Goal: Task Accomplishment & Management: Use online tool/utility

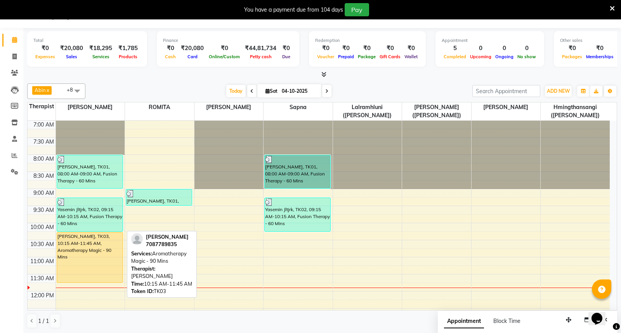
click at [103, 250] on div "[PERSON_NAME], TK03, 10:15 AM-11:45 AM, Aromatherapy Magic - 90 Mins" at bounding box center [90, 257] width 66 height 50
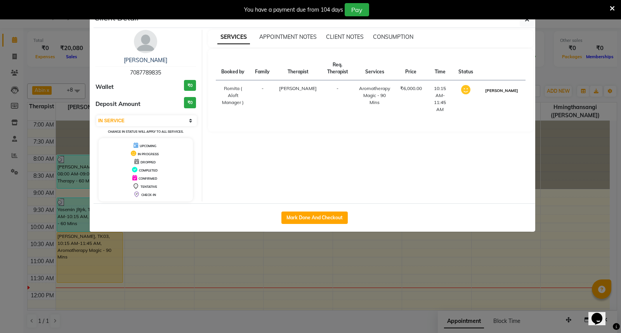
click at [507, 92] on button "[PERSON_NAME]" at bounding box center [501, 91] width 37 height 10
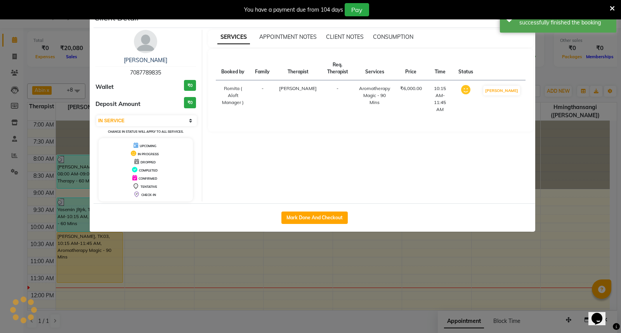
select select "3"
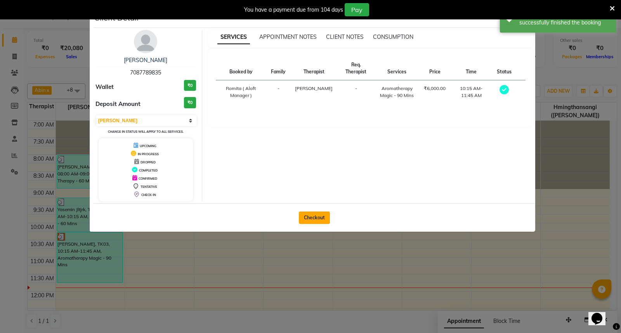
click at [317, 216] on button "Checkout" at bounding box center [314, 217] width 31 height 12
select select "service"
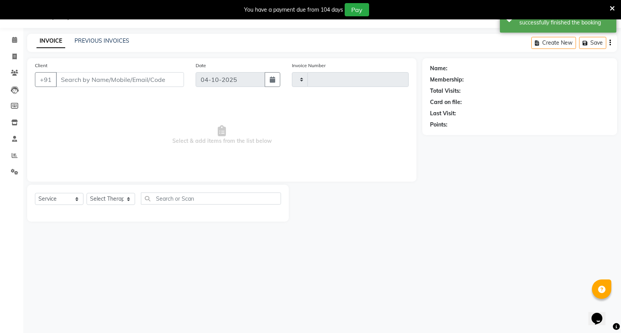
type input "1900"
select select "6403"
type input "7087789835"
select select "48454"
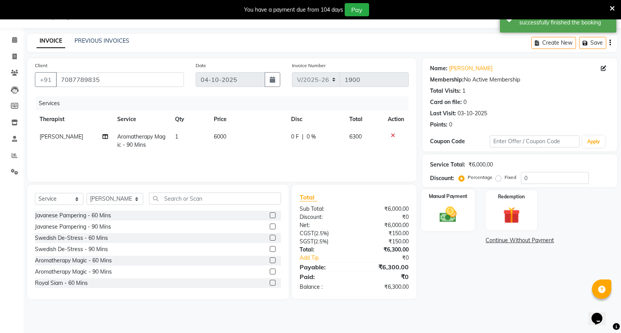
click at [445, 204] on div "Manual Payment" at bounding box center [448, 210] width 54 height 42
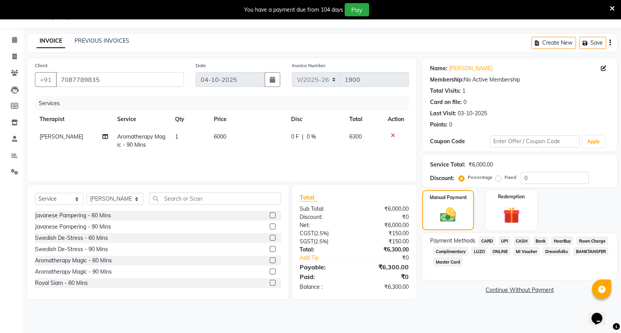
click at [523, 239] on span "CASH" at bounding box center [521, 240] width 17 height 9
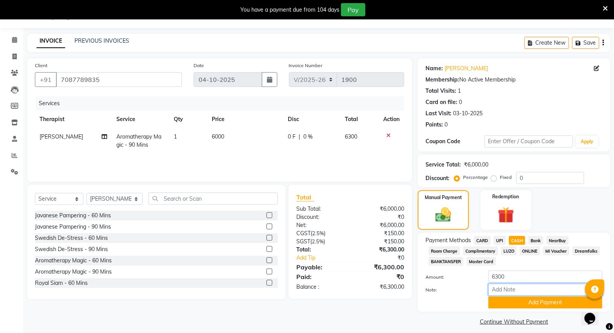
click at [513, 289] on input "Note:" at bounding box center [545, 290] width 114 height 12
type input "#322"
click at [535, 301] on button "Add Payment" at bounding box center [545, 302] width 114 height 12
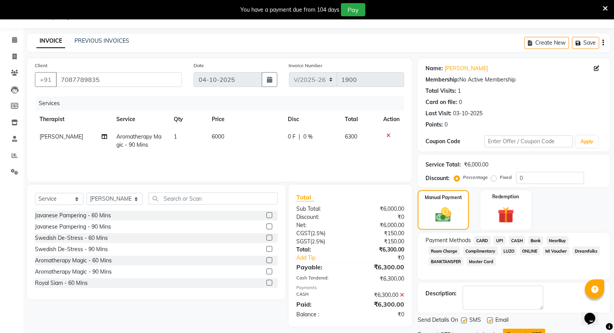
scroll to position [33, 0]
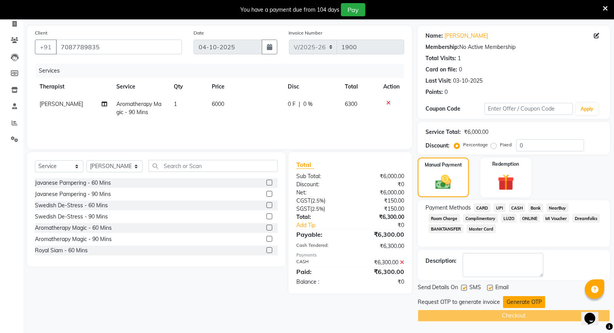
click at [517, 301] on button "Generate OTP" at bounding box center [524, 302] width 42 height 12
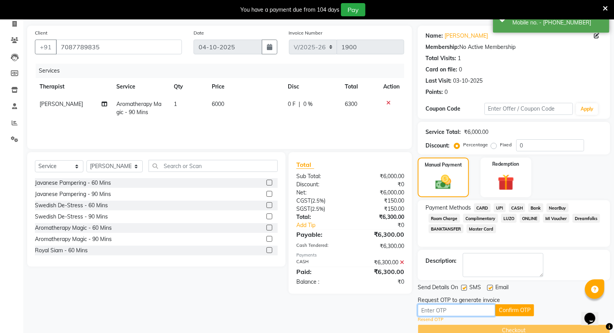
click at [459, 309] on input "text" at bounding box center [457, 310] width 78 height 12
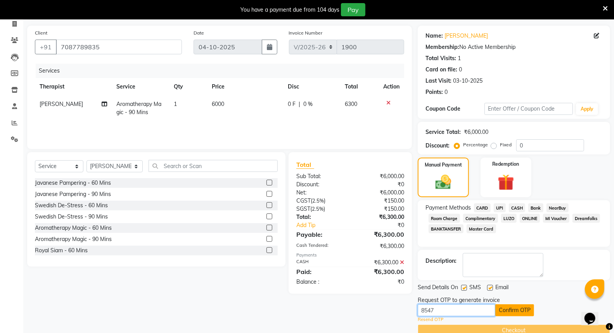
type input "8547"
click at [524, 310] on button "Confirm OTP" at bounding box center [514, 310] width 39 height 12
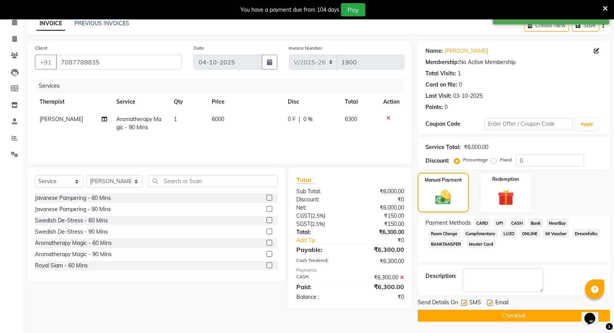
click at [503, 317] on button "Checkout" at bounding box center [514, 316] width 192 height 12
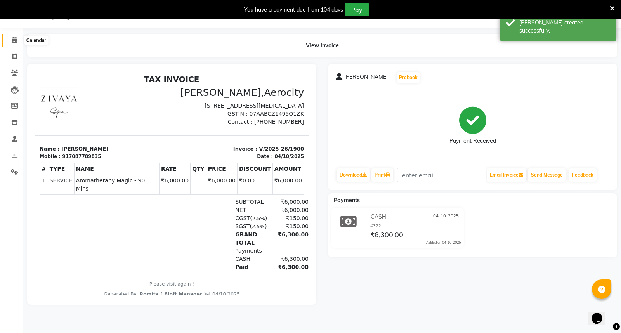
click at [13, 38] on icon at bounding box center [14, 40] width 5 height 6
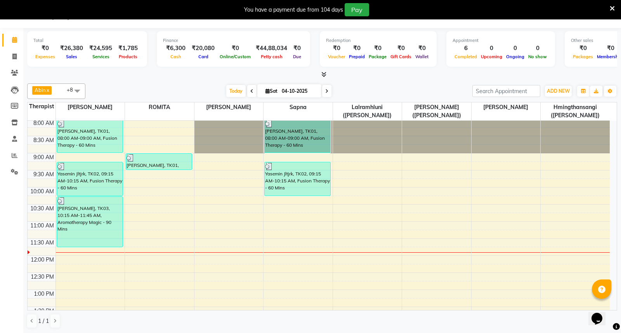
scroll to position [9, 0]
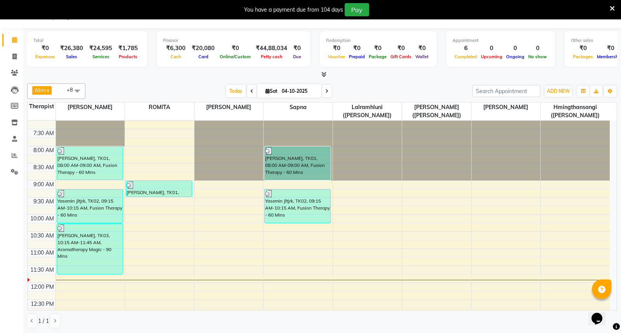
click at [321, 74] on icon at bounding box center [323, 74] width 5 height 6
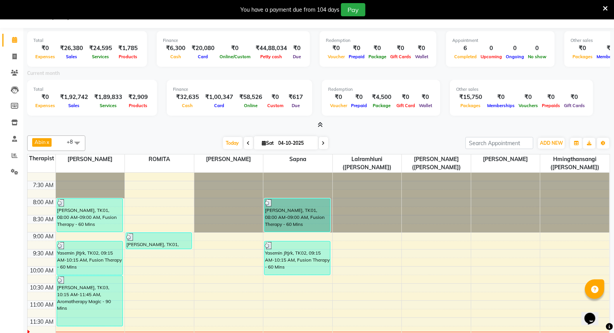
click at [318, 122] on icon at bounding box center [320, 125] width 5 height 6
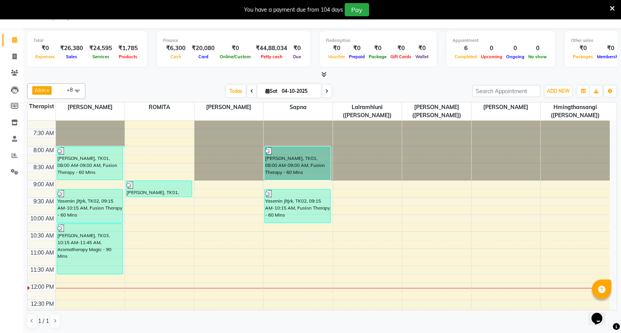
click at [14, 156] on icon at bounding box center [15, 155] width 6 height 6
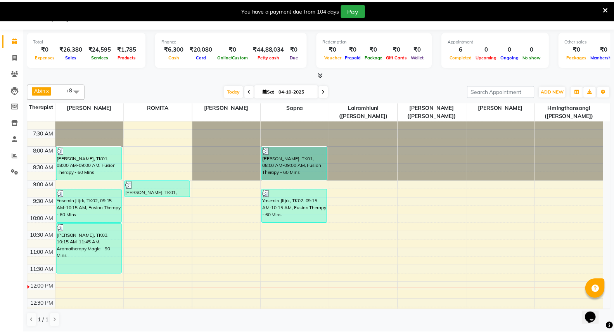
click at [12, 36] on span at bounding box center [15, 40] width 14 height 9
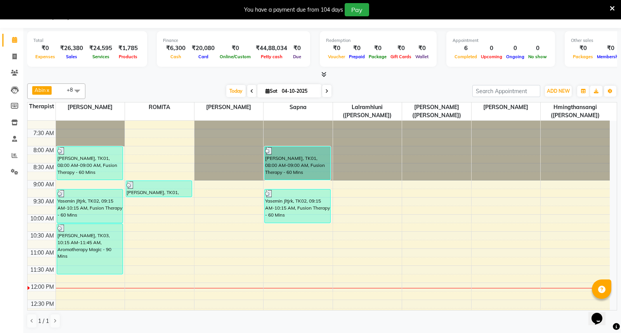
click at [14, 152] on icon at bounding box center [15, 155] width 6 height 6
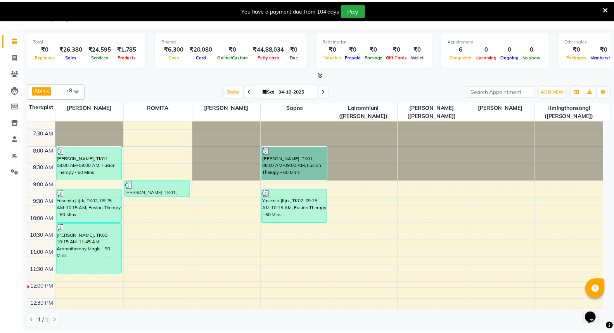
click span "Sales Target"
click span "Staff"
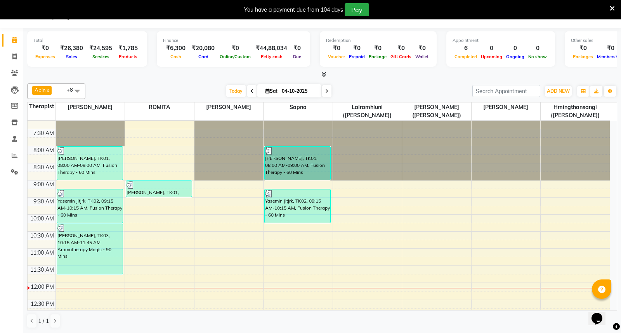
click input "text"
click div "Staff performance summary"
click div "Month"
select select "10"
select select "2025"
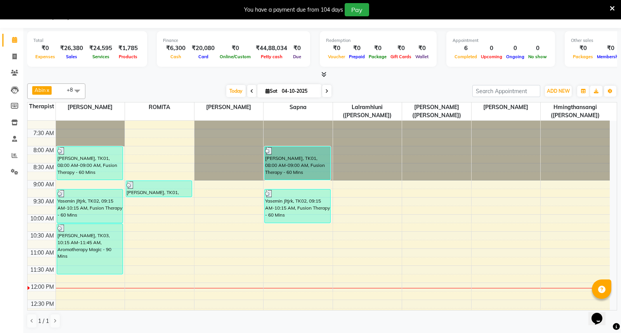
click span "1"
select select "full_report"
select select "csv"
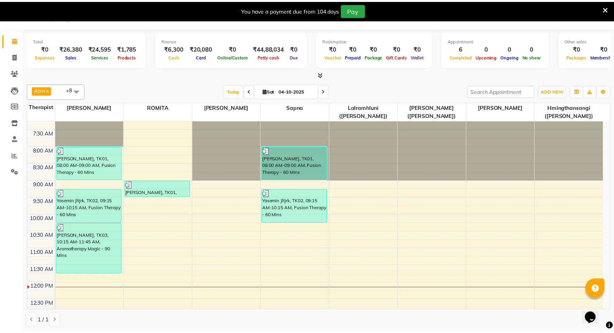
click th
click at [13, 38] on icon at bounding box center [14, 40] width 5 height 6
